Goal: Task Accomplishment & Management: Manage account settings

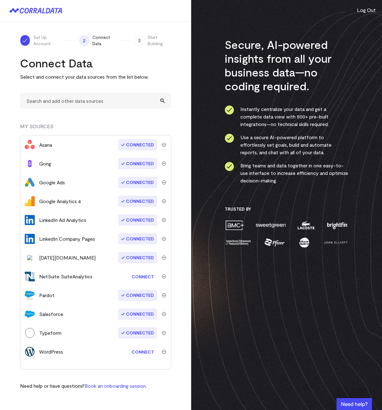
click at [163, 352] on img "submit" at bounding box center [164, 351] width 4 height 4
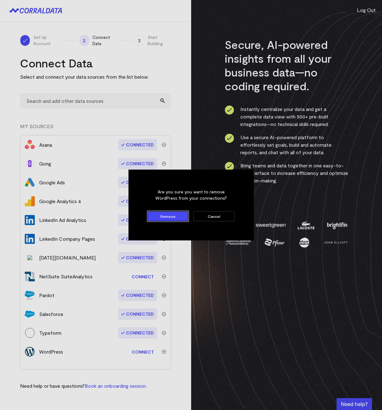
click at [177, 217] on button "Remove" at bounding box center [168, 216] width 41 height 10
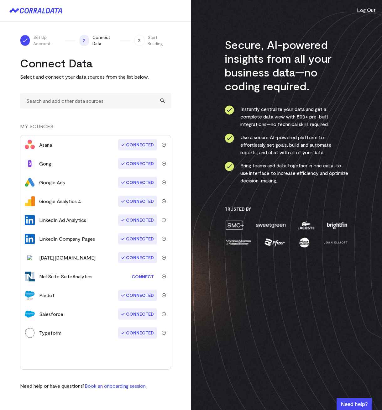
click at [163, 257] on img "submit" at bounding box center [164, 257] width 4 height 4
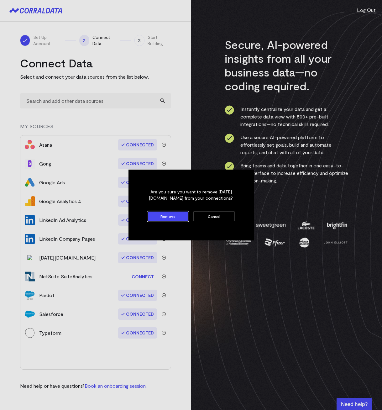
click at [173, 213] on button "Remove" at bounding box center [168, 216] width 41 height 10
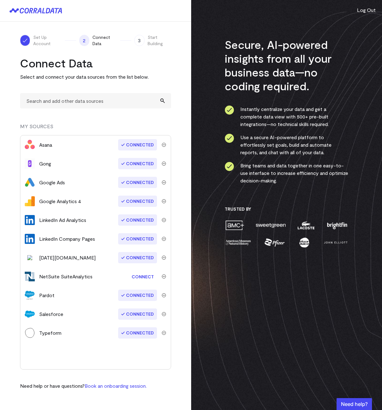
click at [164, 275] on img "submit" at bounding box center [164, 276] width 4 height 4
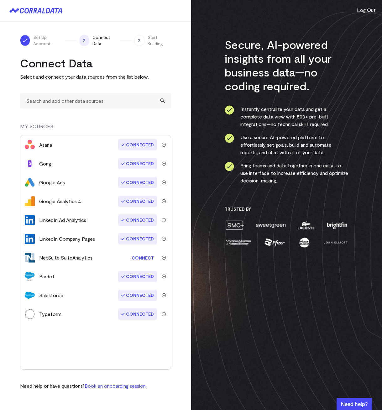
click at [163, 257] on img "submit" at bounding box center [164, 257] width 4 height 4
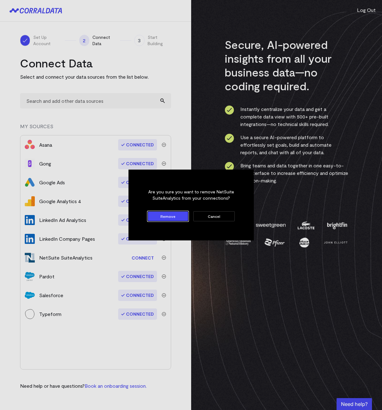
click at [167, 218] on button "Remove" at bounding box center [168, 216] width 41 height 10
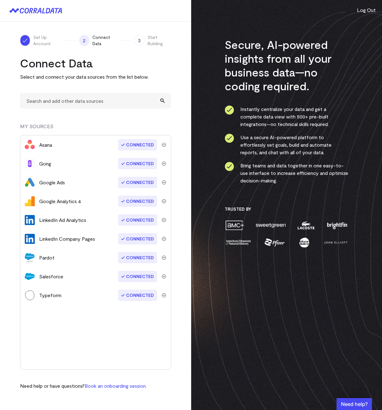
click at [163, 294] on img "submit" at bounding box center [164, 295] width 4 height 4
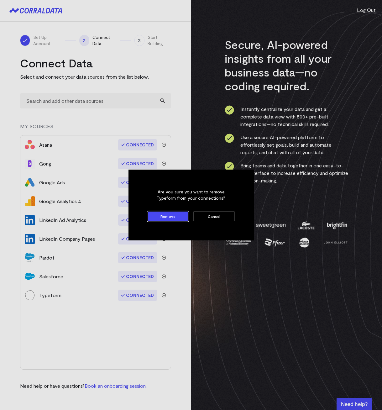
click at [165, 216] on button "Remove" at bounding box center [168, 216] width 41 height 10
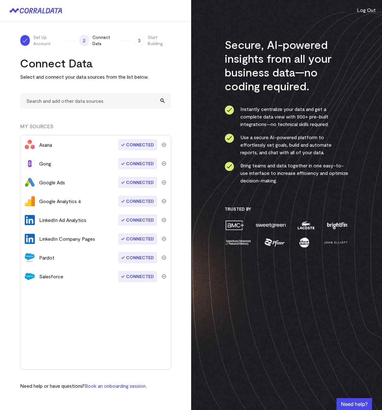
click at [163, 164] on img "submit" at bounding box center [164, 163] width 4 height 4
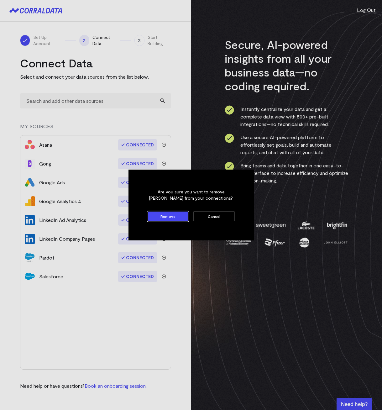
click at [169, 218] on button "Remove" at bounding box center [168, 216] width 41 height 10
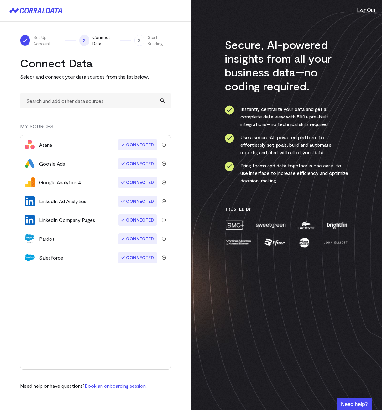
click at [164, 144] on img "submit" at bounding box center [164, 145] width 4 height 4
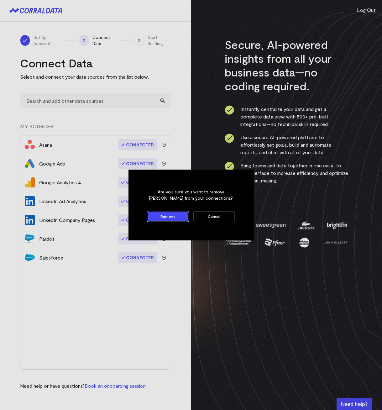
click at [174, 214] on button "Remove" at bounding box center [168, 216] width 41 height 10
